Goal: Find specific page/section: Find specific page/section

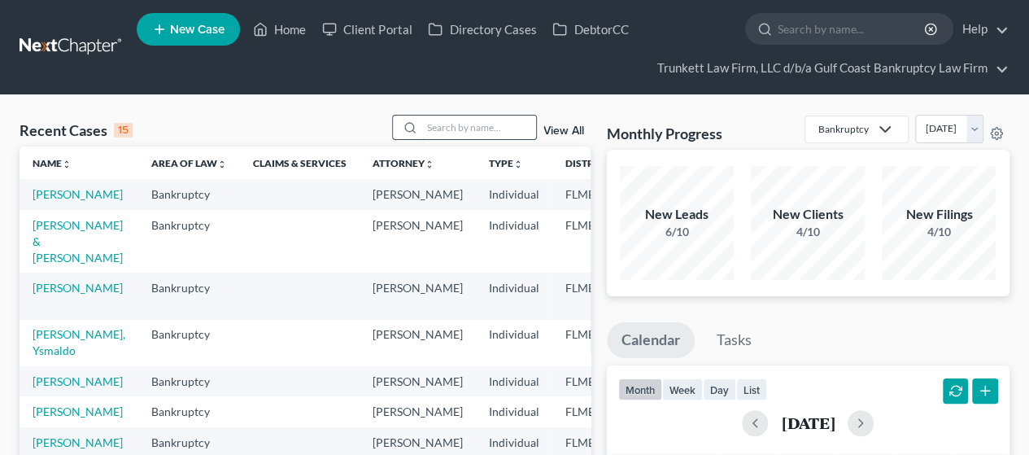
click at [460, 128] on input "search" at bounding box center [479, 128] width 114 height 24
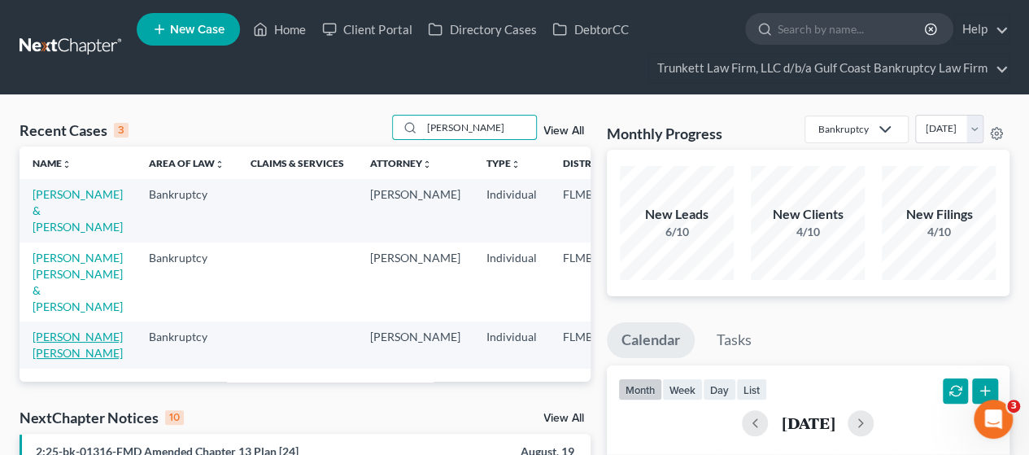
type input "[PERSON_NAME]"
click at [61, 352] on link "[PERSON_NAME] [PERSON_NAME]" at bounding box center [78, 345] width 90 height 30
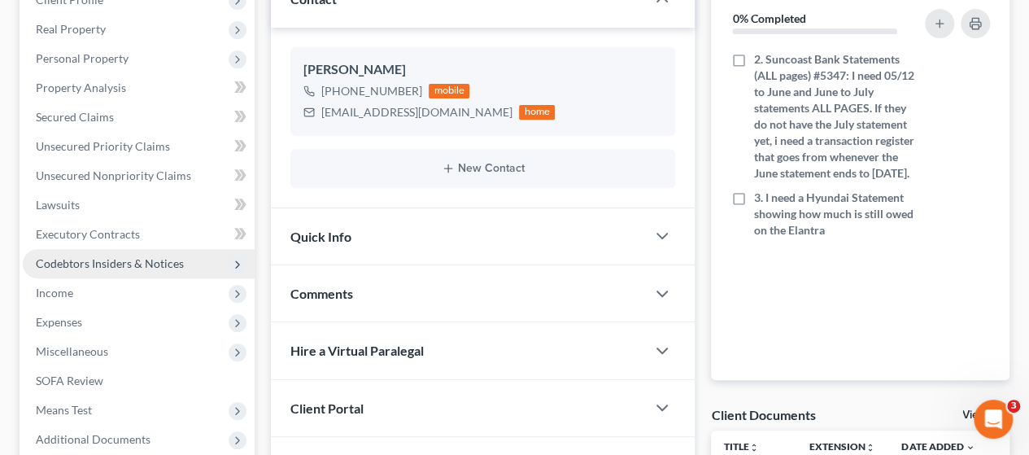
scroll to position [244, 0]
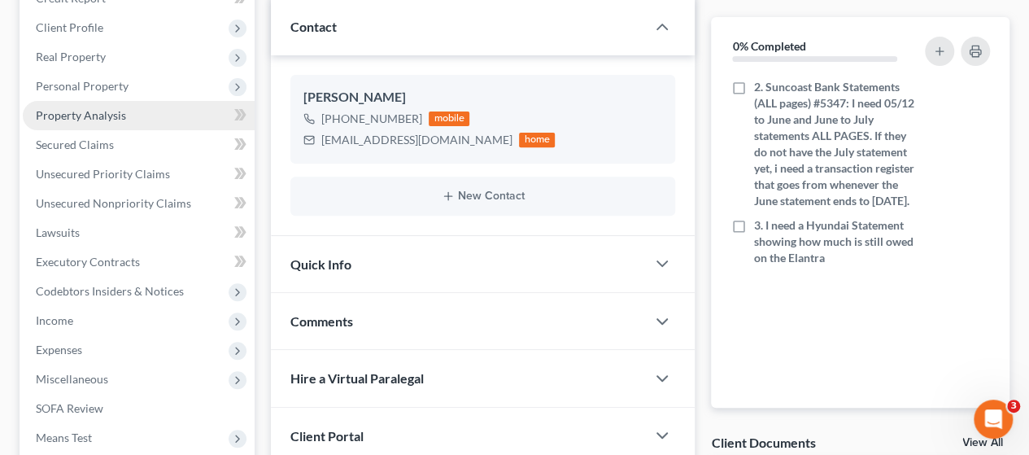
click at [104, 116] on span "Property Analysis" at bounding box center [81, 115] width 90 height 14
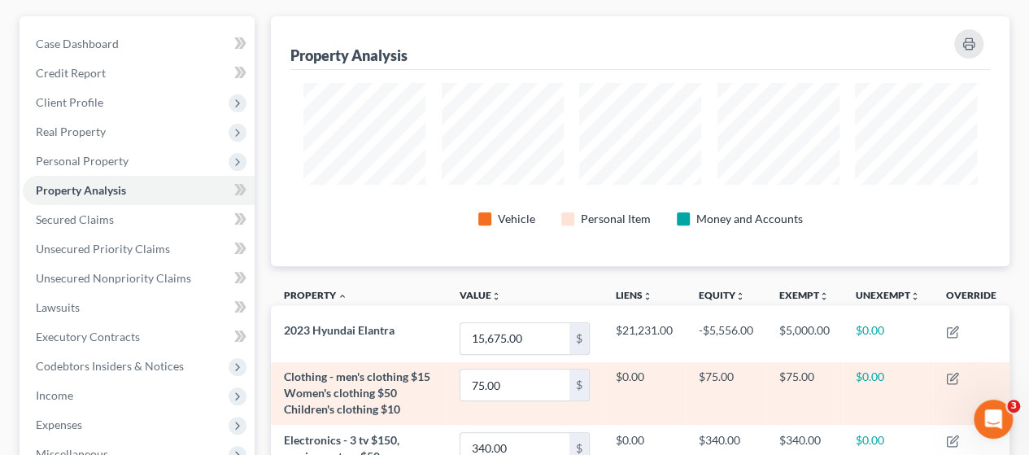
scroll to position [369, 0]
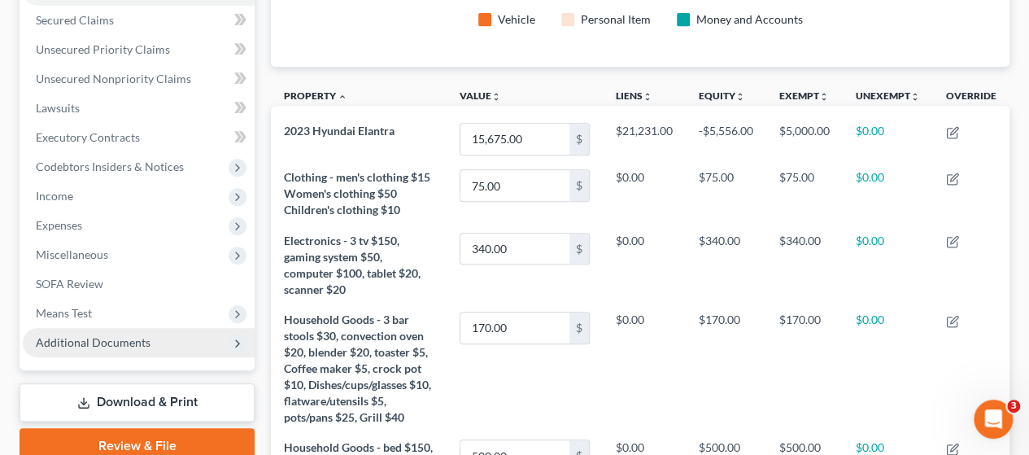
click at [104, 335] on span "Additional Documents" at bounding box center [93, 342] width 115 height 14
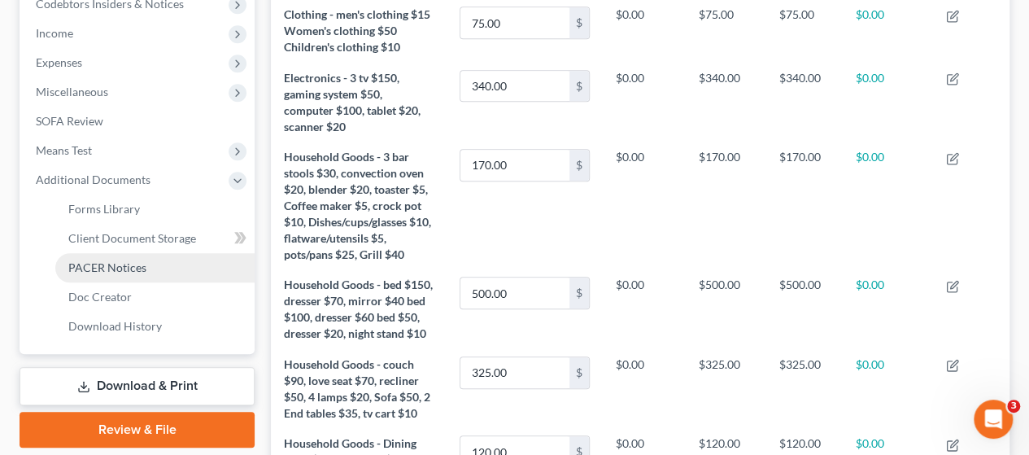
click at [124, 253] on link "PACER Notices" at bounding box center [154, 267] width 199 height 29
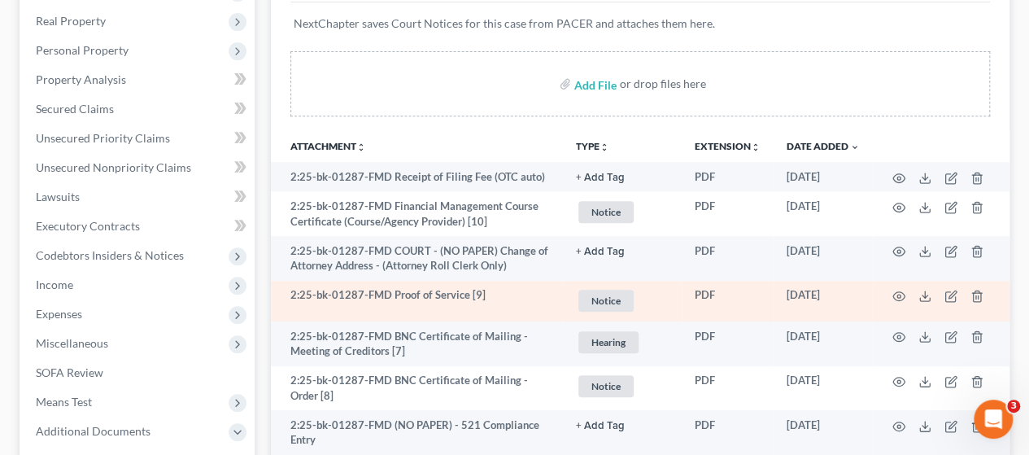
scroll to position [325, 0]
